Goal: Information Seeking & Learning: Stay updated

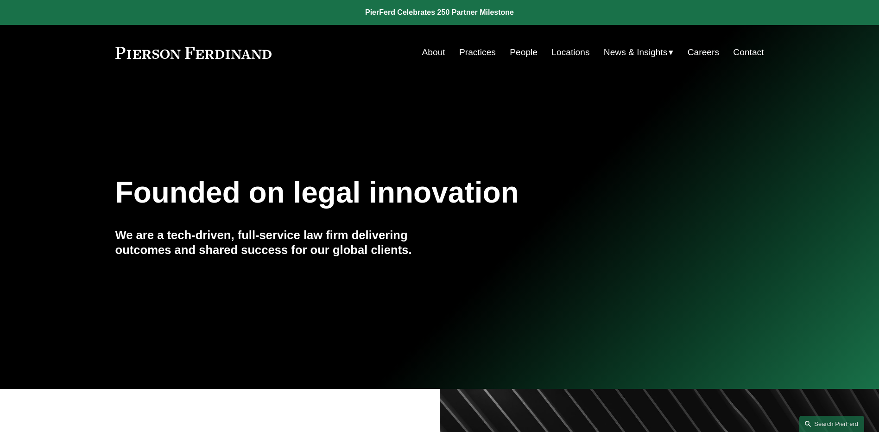
click at [522, 51] on link "People" at bounding box center [524, 53] width 28 height 18
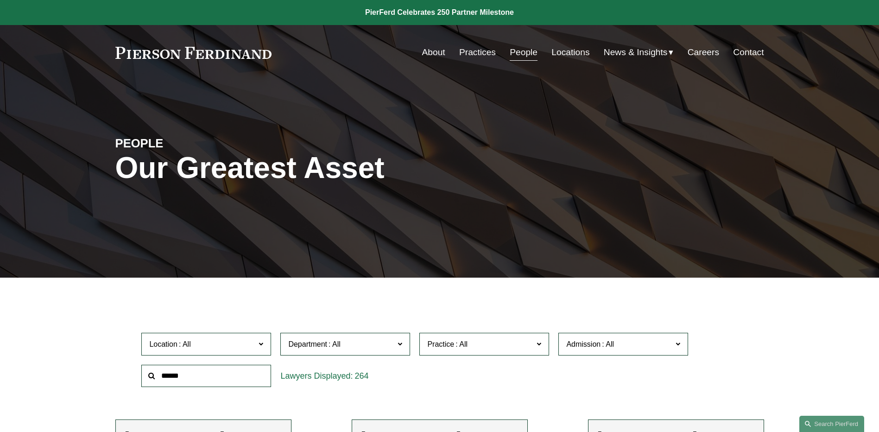
click at [0, 0] on span "News" at bounding box center [0, 0] width 0 height 0
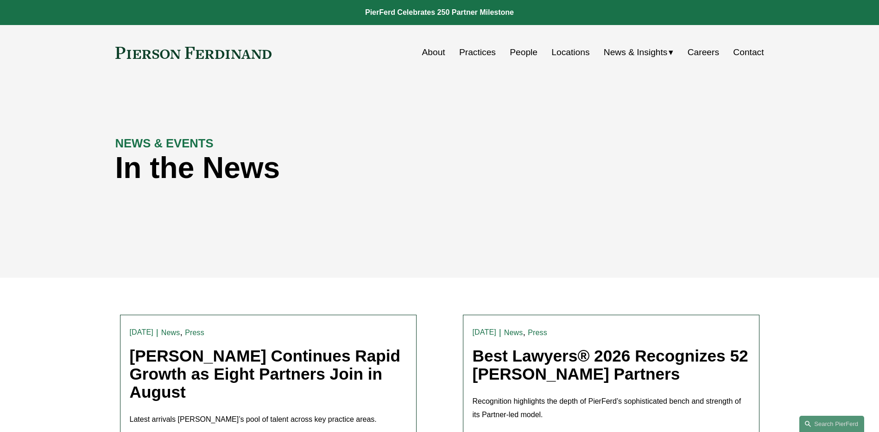
click at [528, 51] on link "People" at bounding box center [524, 53] width 28 height 18
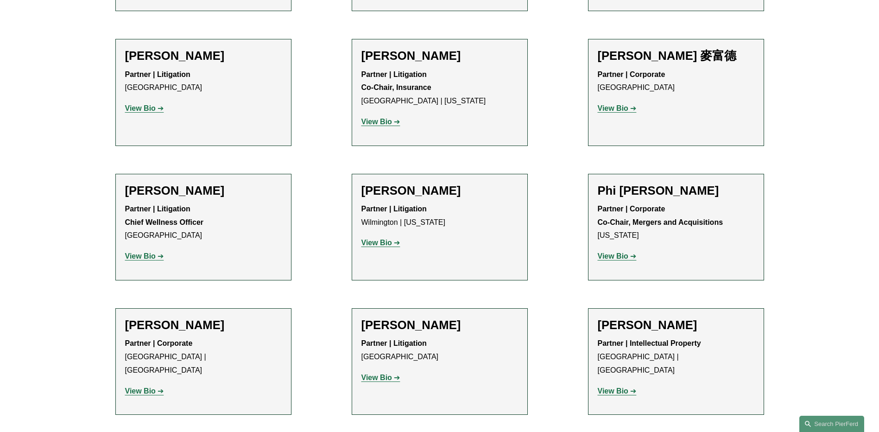
scroll to position [7880, 0]
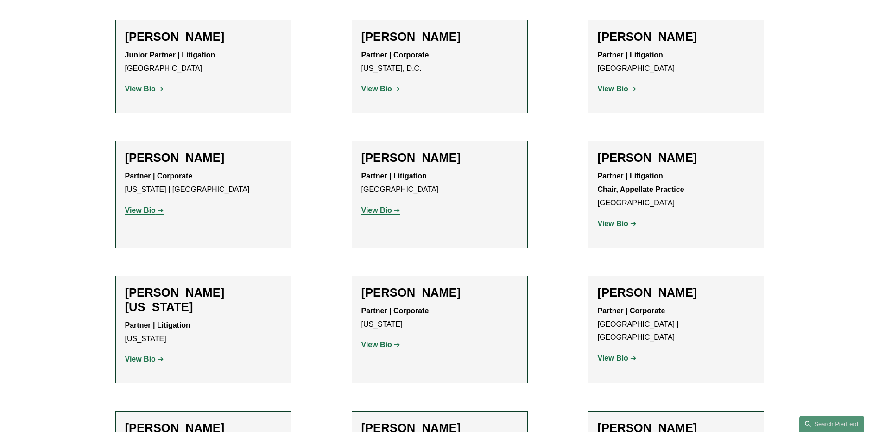
scroll to position [11402, 0]
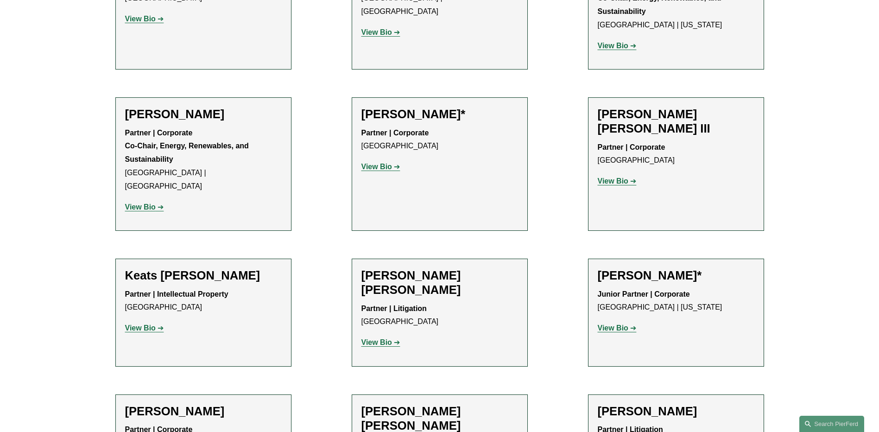
scroll to position [9131, 0]
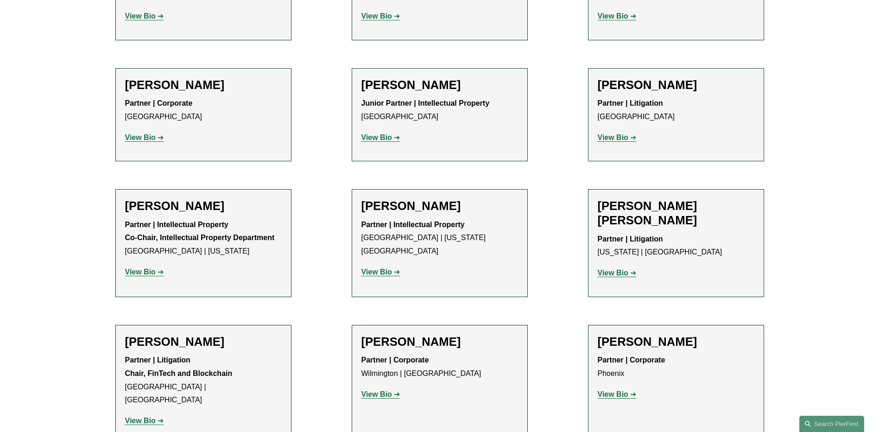
scroll to position [6026, 0]
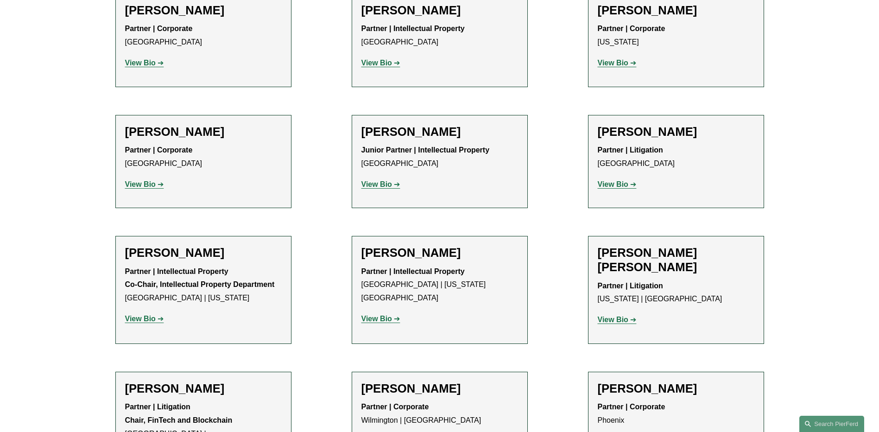
click at [326, 234] on ul "Filter Location All Atlanta Austin Bellevue Boston Charlotte Chicago Cincinnati…" at bounding box center [440, 329] width 702 height 12017
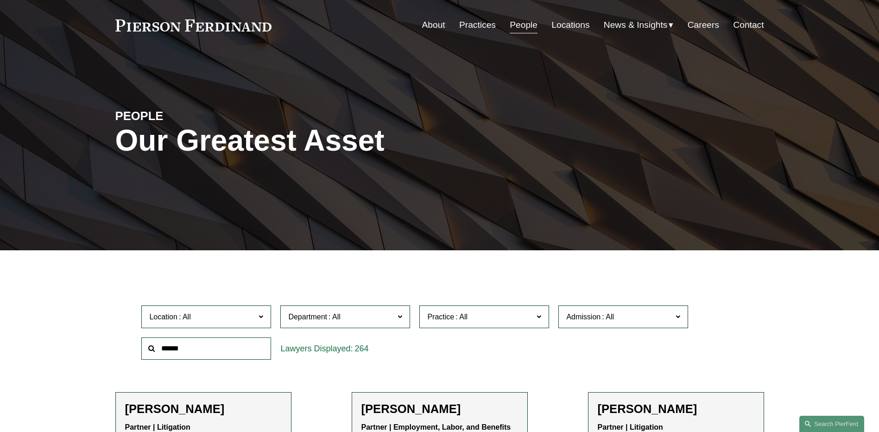
scroll to position [0, 0]
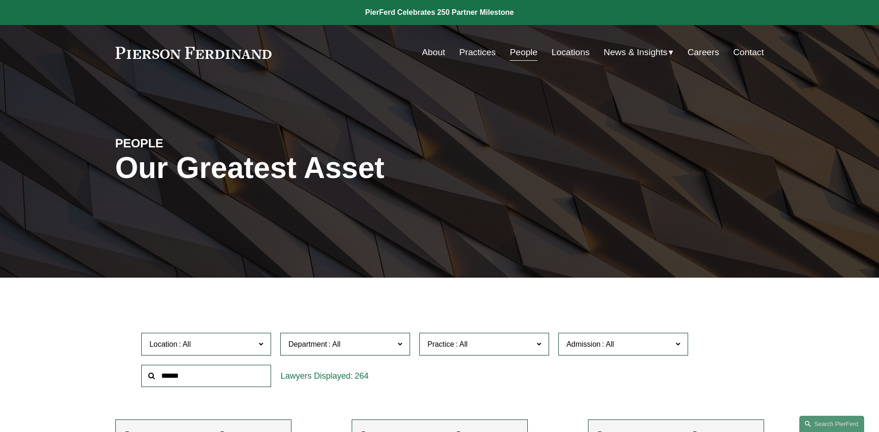
click at [0, 0] on span "News" at bounding box center [0, 0] width 0 height 0
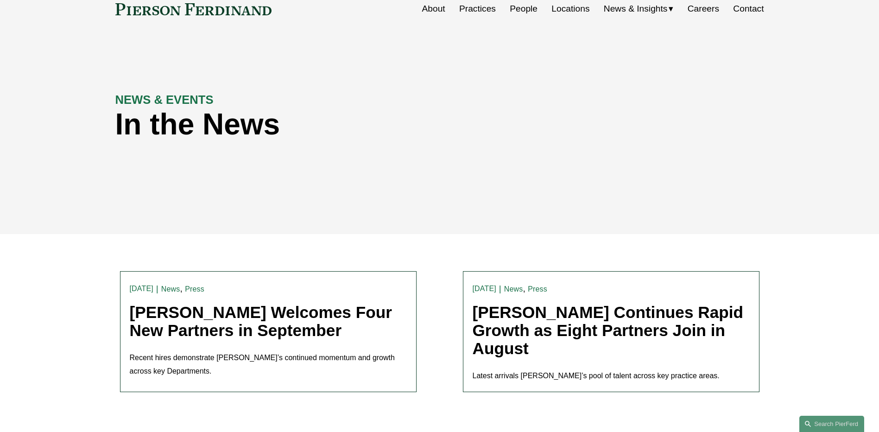
scroll to position [93, 0]
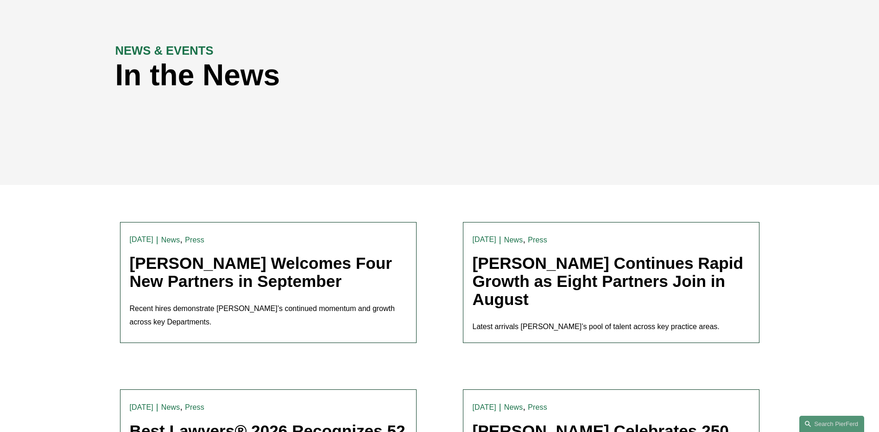
click at [251, 266] on link "[PERSON_NAME] Welcomes Four New Partners in September" at bounding box center [261, 272] width 262 height 36
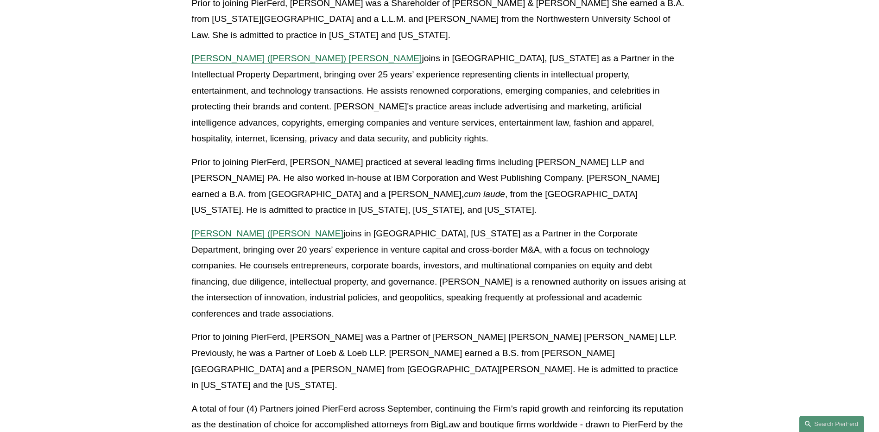
scroll to position [695, 0]
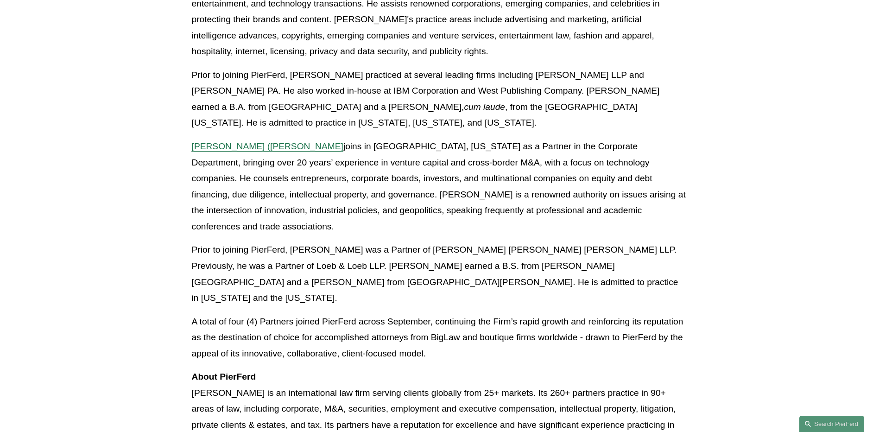
click at [631, 314] on p "A total of four (4) Partners joined PierFerd across September, continuing the F…" at bounding box center [440, 338] width 496 height 48
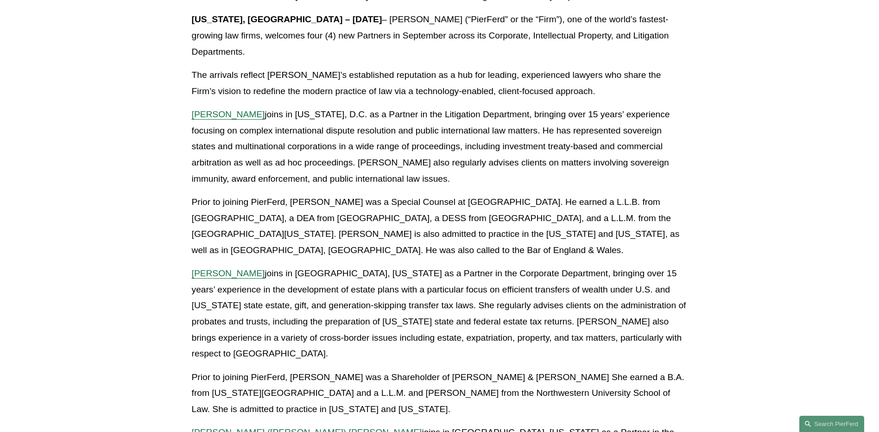
scroll to position [232, 0]
